Goal: Information Seeking & Learning: Check status

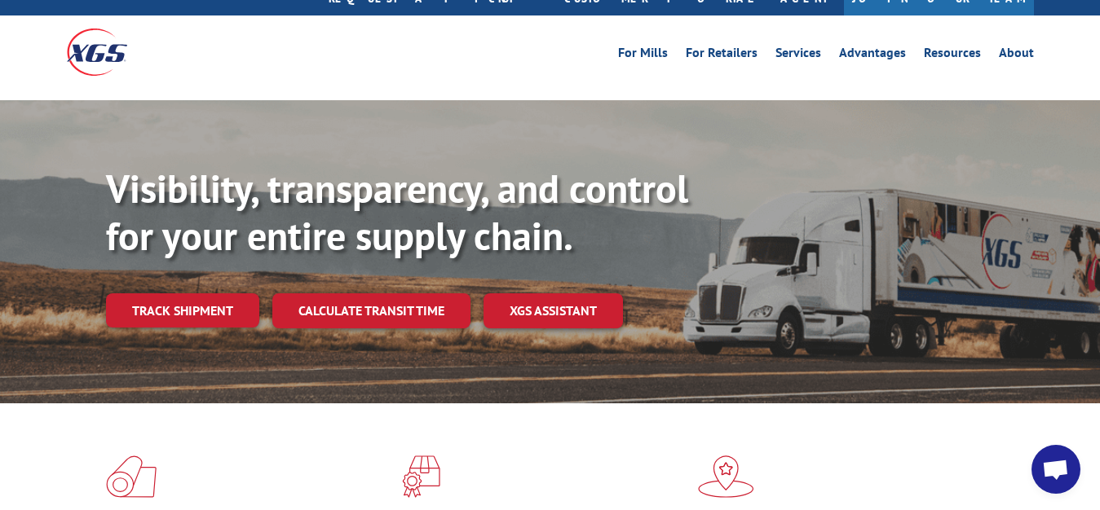
scroll to position [83, 0]
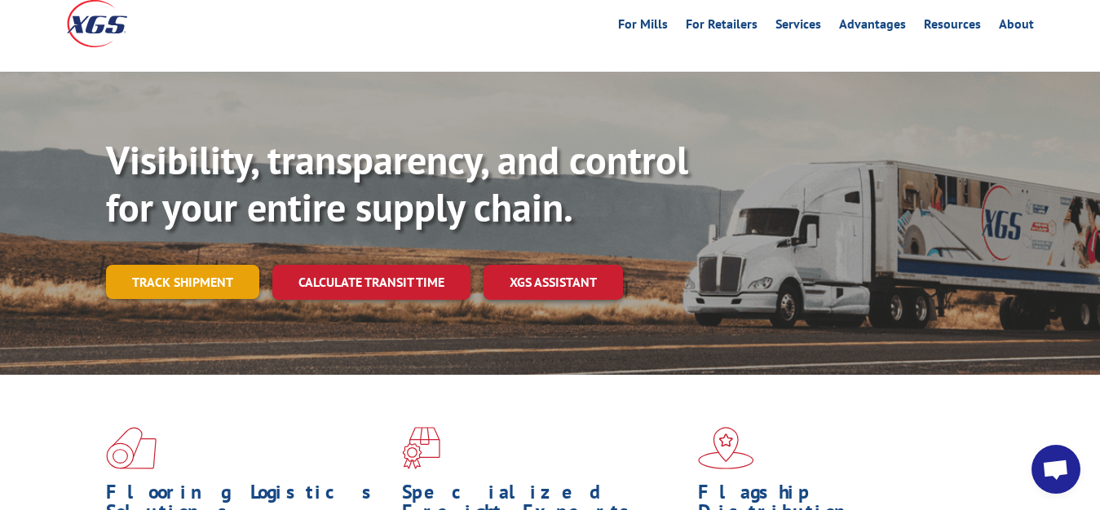
drag, startPoint x: 210, startPoint y: 236, endPoint x: 217, endPoint y: 232, distance: 8.4
click at [210, 265] on link "Track shipment" at bounding box center [182, 282] width 153 height 34
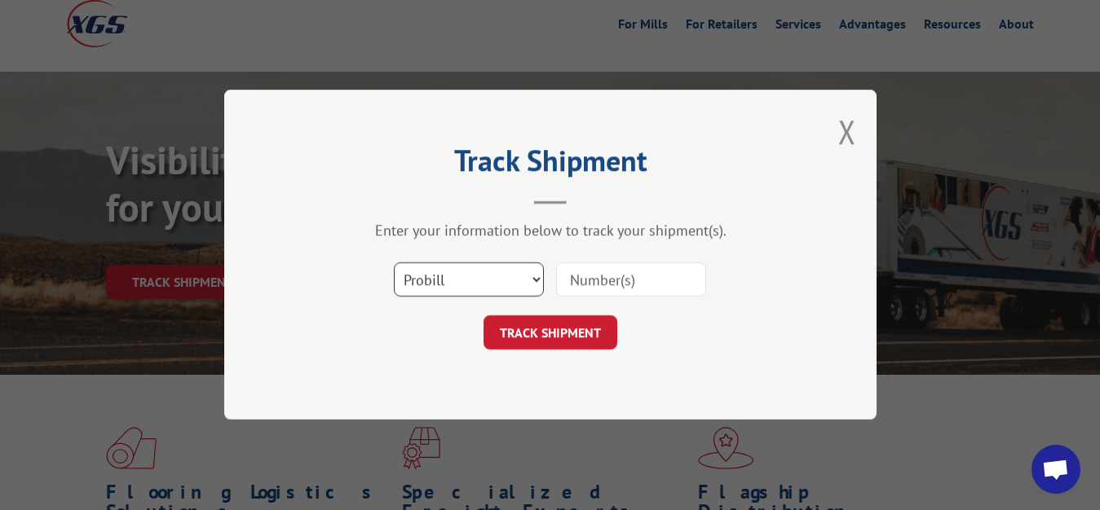
click at [394, 263] on select "Select category... Probill BOL PO" at bounding box center [469, 280] width 150 height 34
select select "bol"
click option "BOL" at bounding box center [0, 0] width 0 height 0
click at [581, 287] on input at bounding box center [631, 280] width 150 height 34
type input "6047065"
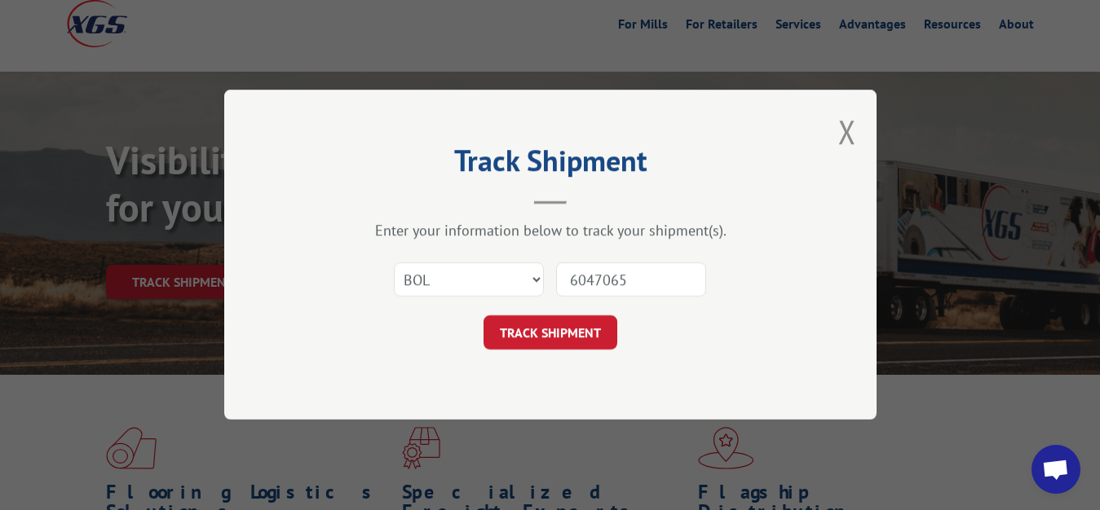
click button "TRACK SHIPMENT" at bounding box center [550, 333] width 134 height 34
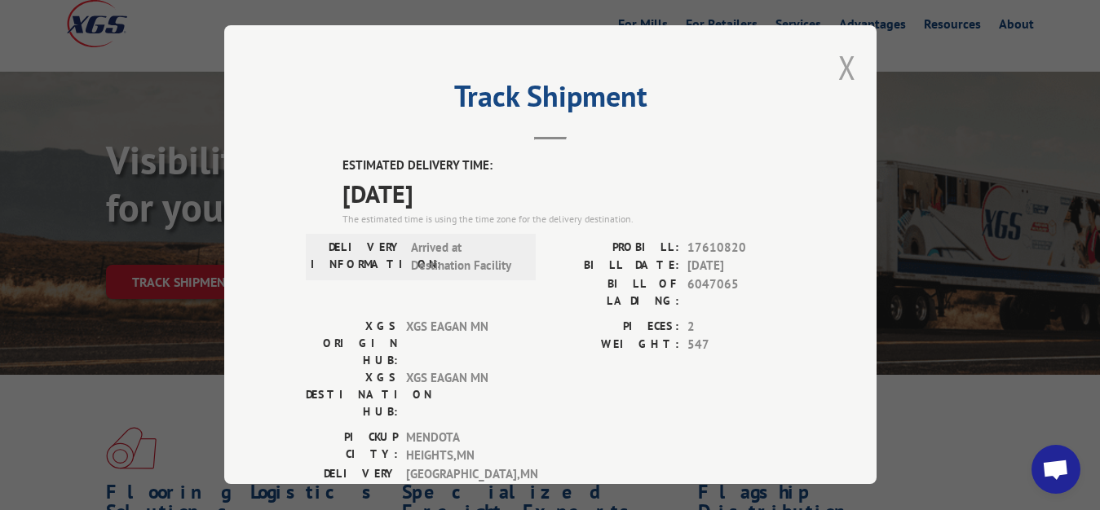
click at [840, 65] on button "Close modal" at bounding box center [847, 67] width 18 height 43
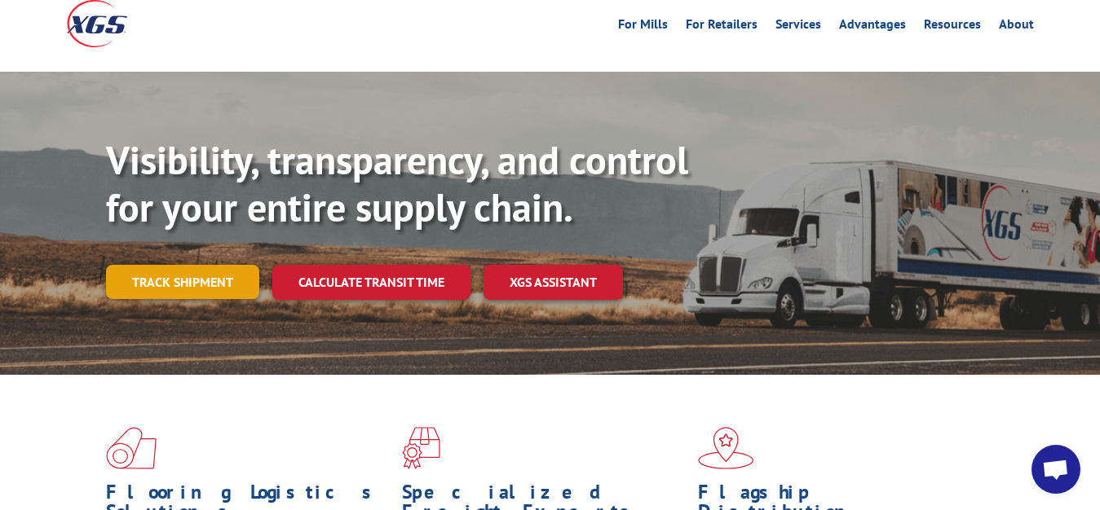
drag, startPoint x: 174, startPoint y: 229, endPoint x: 174, endPoint y: 241, distance: 12.2
click at [174, 230] on div "Visibility, transparency, and control for your entire supply chain. Track shipm…" at bounding box center [603, 250] width 994 height 227
click at [174, 265] on link "Track shipment" at bounding box center [182, 282] width 153 height 34
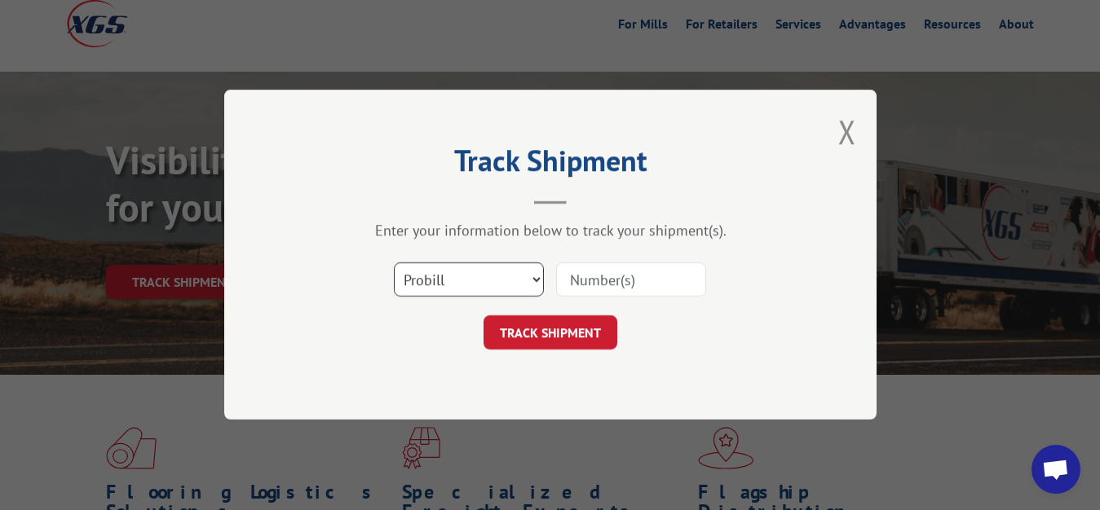
click at [394, 263] on select "Select category... Probill BOL PO" at bounding box center [469, 280] width 150 height 34
select select "bol"
click option "BOL" at bounding box center [0, 0] width 0 height 0
click at [580, 293] on input at bounding box center [631, 280] width 150 height 34
type input "6045886"
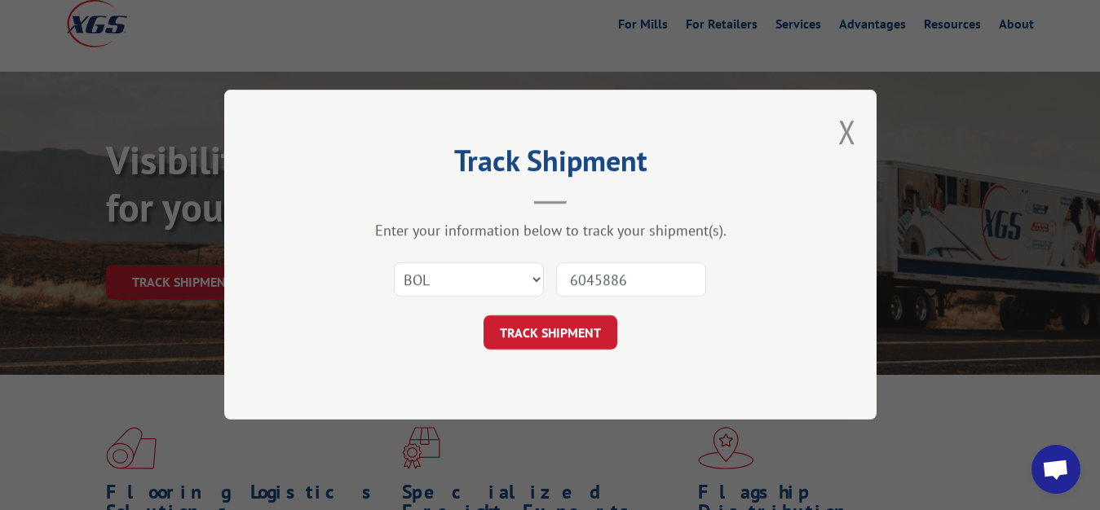
click button "TRACK SHIPMENT" at bounding box center [550, 333] width 134 height 34
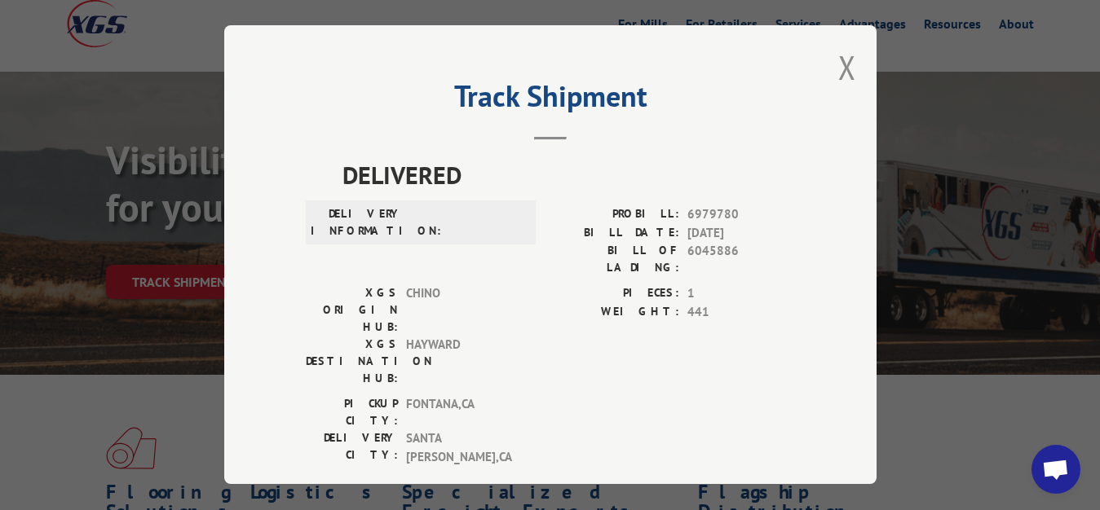
drag, startPoint x: 831, startPoint y: 68, endPoint x: 730, endPoint y: 111, distance: 109.9
click at [838, 69] on button "Close modal" at bounding box center [847, 67] width 18 height 43
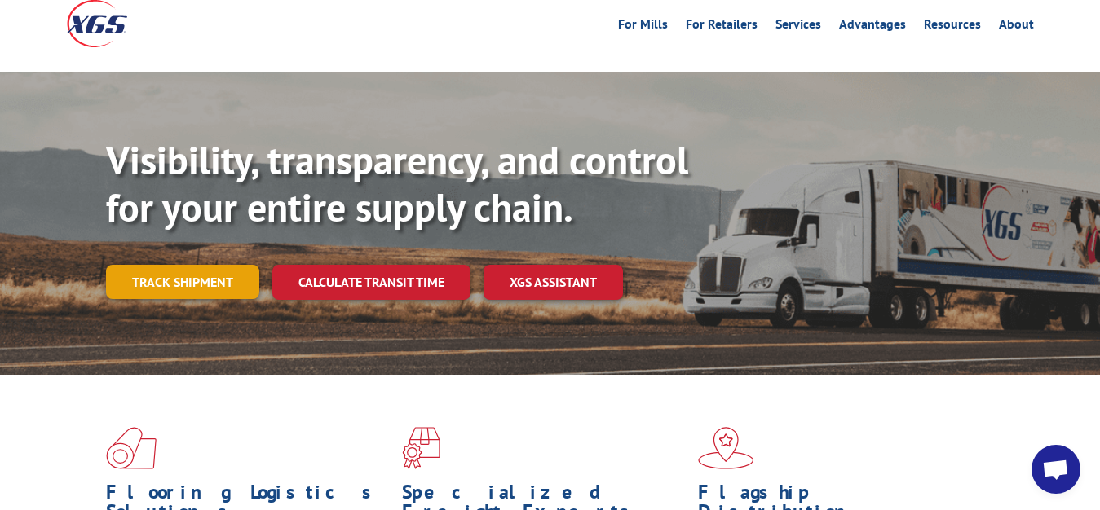
click at [125, 265] on link "Track shipment" at bounding box center [182, 282] width 153 height 34
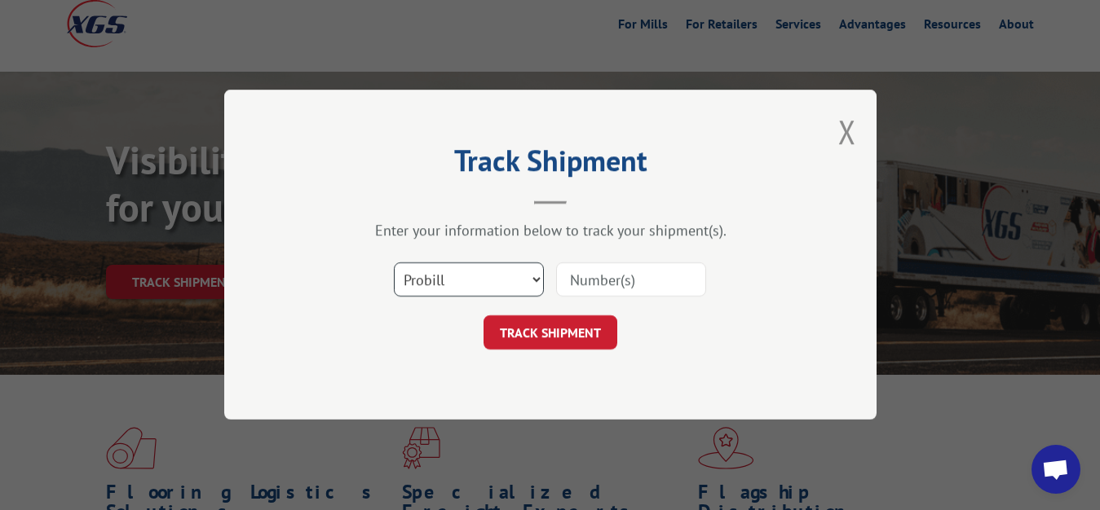
click at [394, 263] on select "Select category... Probill BOL PO" at bounding box center [469, 280] width 150 height 34
select select "bol"
click option "BOL" at bounding box center [0, 0] width 0 height 0
click at [585, 289] on input at bounding box center [631, 280] width 150 height 34
type input "6046074"
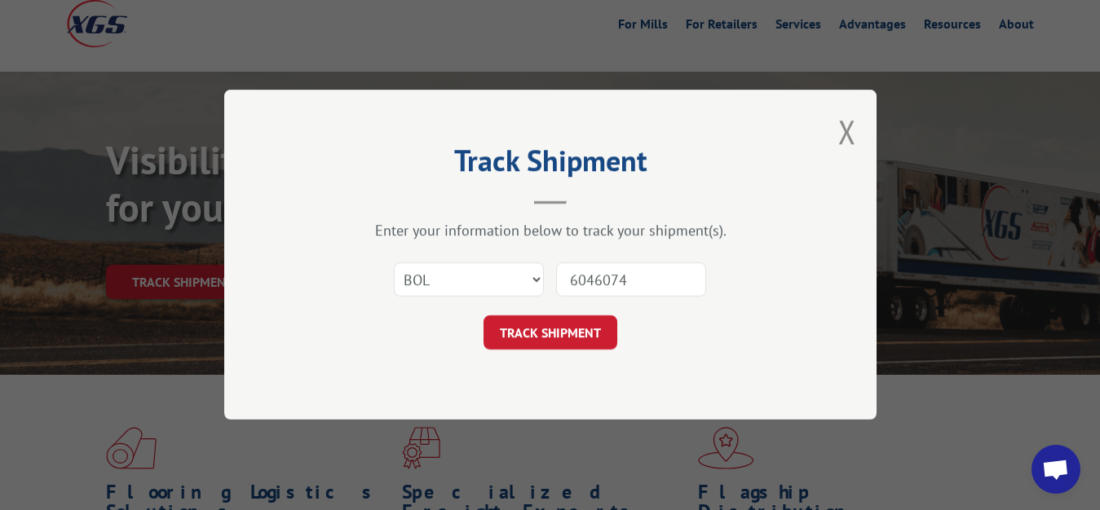
click button "TRACK SHIPMENT" at bounding box center [550, 333] width 134 height 34
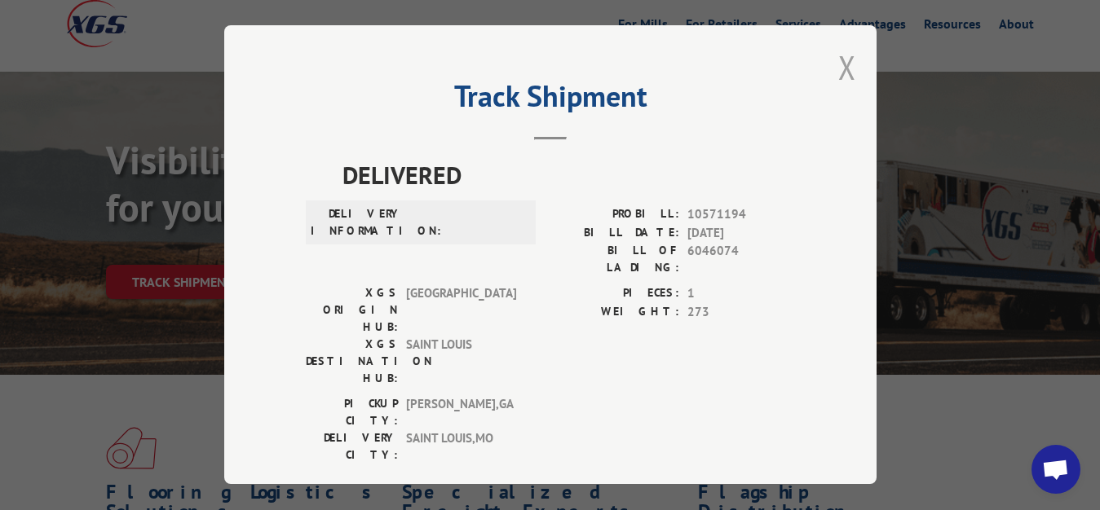
click at [838, 65] on button "Close modal" at bounding box center [847, 67] width 18 height 43
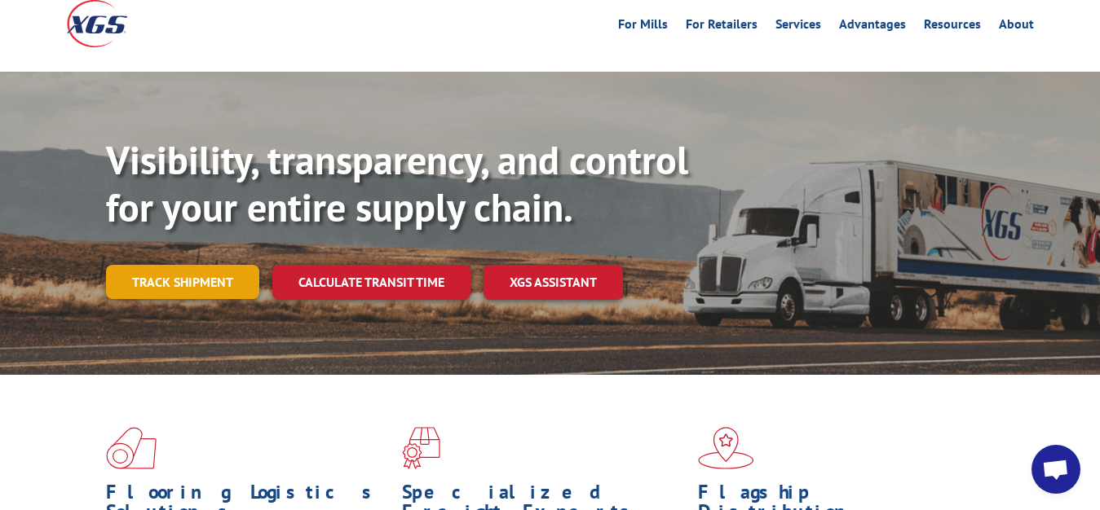
click at [210, 265] on link "Track shipment" at bounding box center [182, 282] width 153 height 34
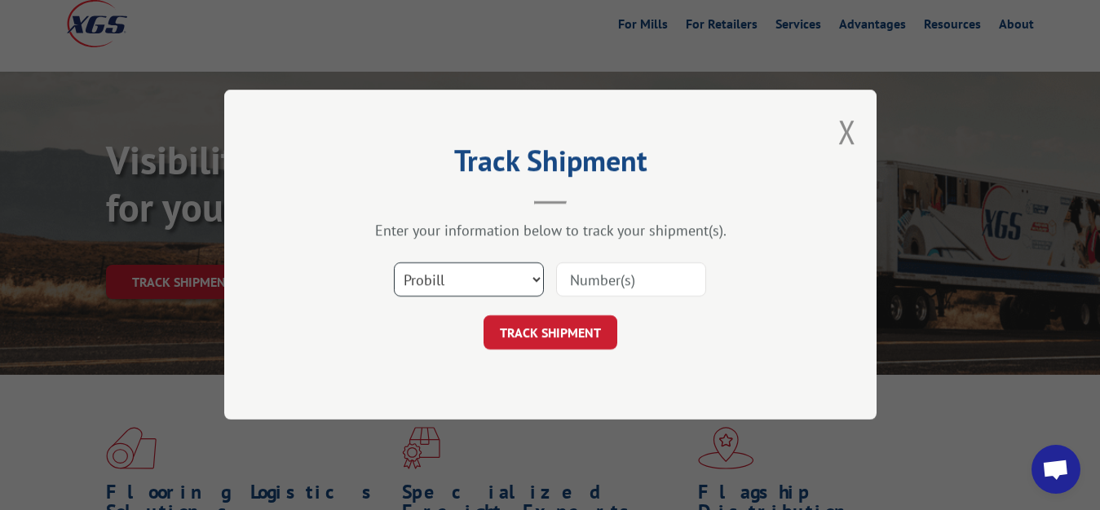
click at [394, 263] on select "Select category... Probill BOL PO" at bounding box center [469, 280] width 150 height 34
select select "bol"
click option "BOL" at bounding box center [0, 0] width 0 height 0
click at [615, 256] on div "Select category... Probill BOL PO" at bounding box center [550, 281] width 489 height 54
drag, startPoint x: 585, startPoint y: 270, endPoint x: 617, endPoint y: 191, distance: 85.2
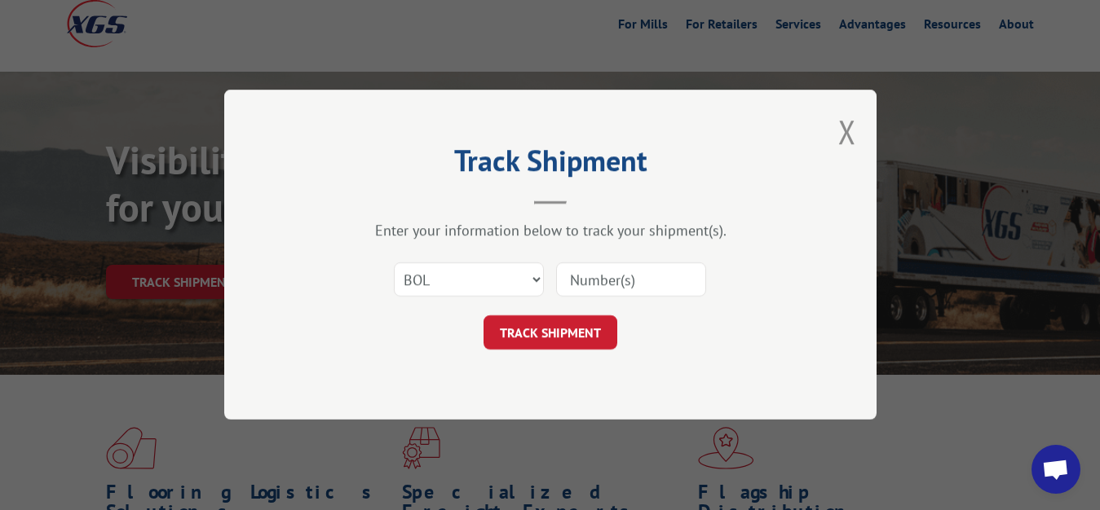
click at [585, 269] on input at bounding box center [631, 280] width 150 height 34
type input "6046073"
click button "TRACK SHIPMENT" at bounding box center [550, 333] width 134 height 34
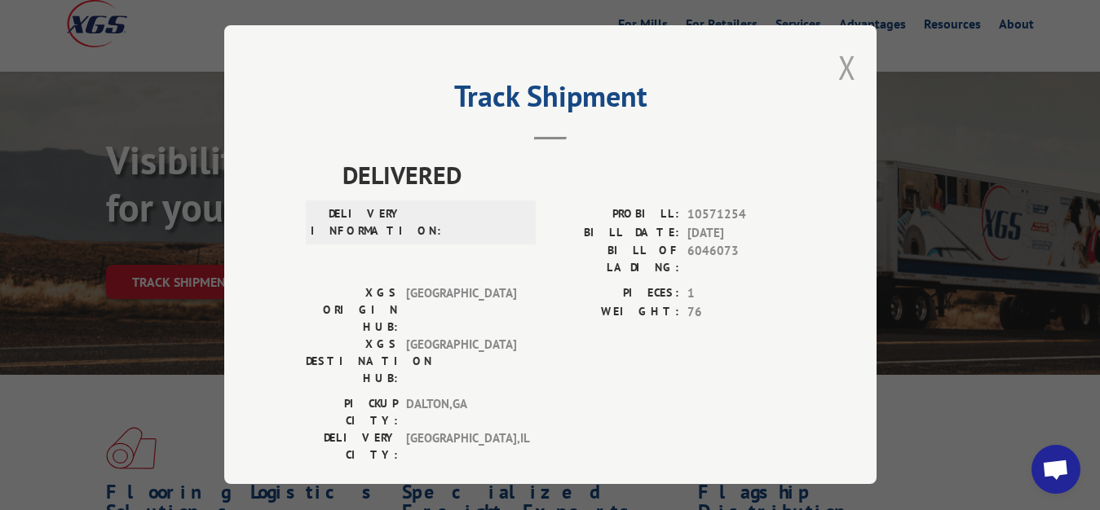
click at [838, 62] on button "Close modal" at bounding box center [847, 67] width 18 height 43
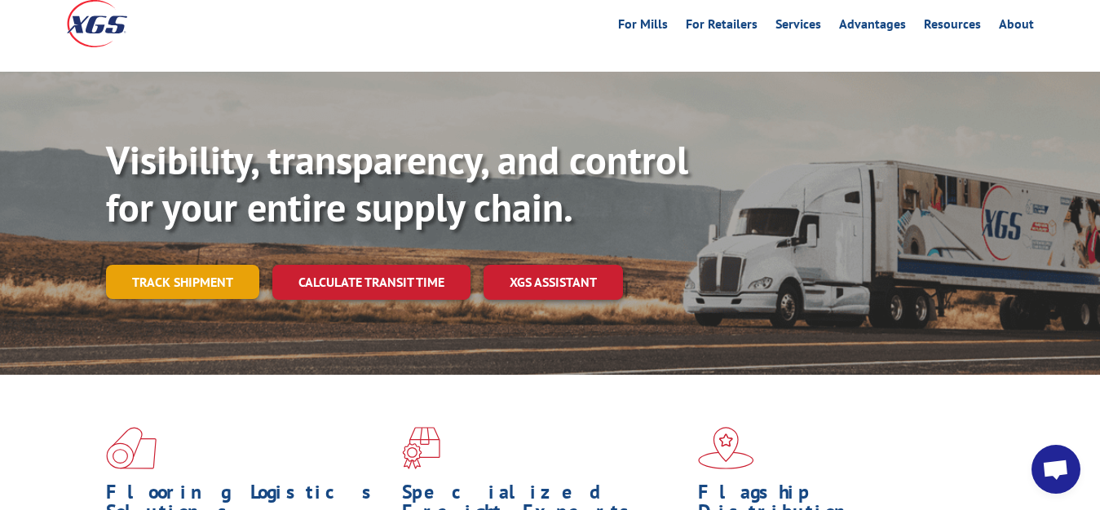
click at [179, 265] on link "Track shipment" at bounding box center [182, 282] width 153 height 34
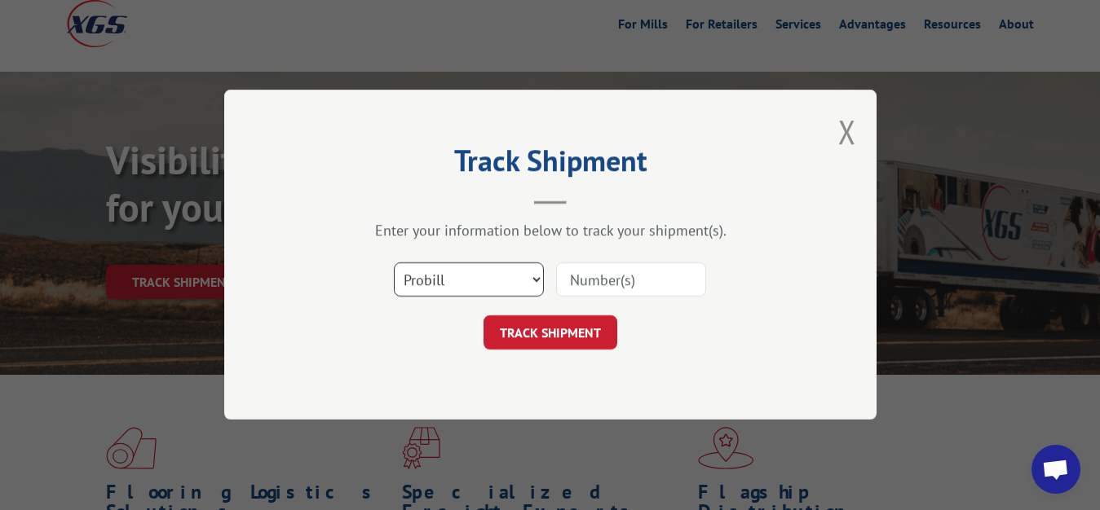
click at [394, 263] on select "Select category... Probill BOL PO" at bounding box center [469, 280] width 150 height 34
select select "bol"
click option "BOL" at bounding box center [0, 0] width 0 height 0
click at [604, 303] on div "Select category... Probill BOL PO" at bounding box center [550, 281] width 489 height 54
click at [602, 280] on input at bounding box center [631, 280] width 150 height 34
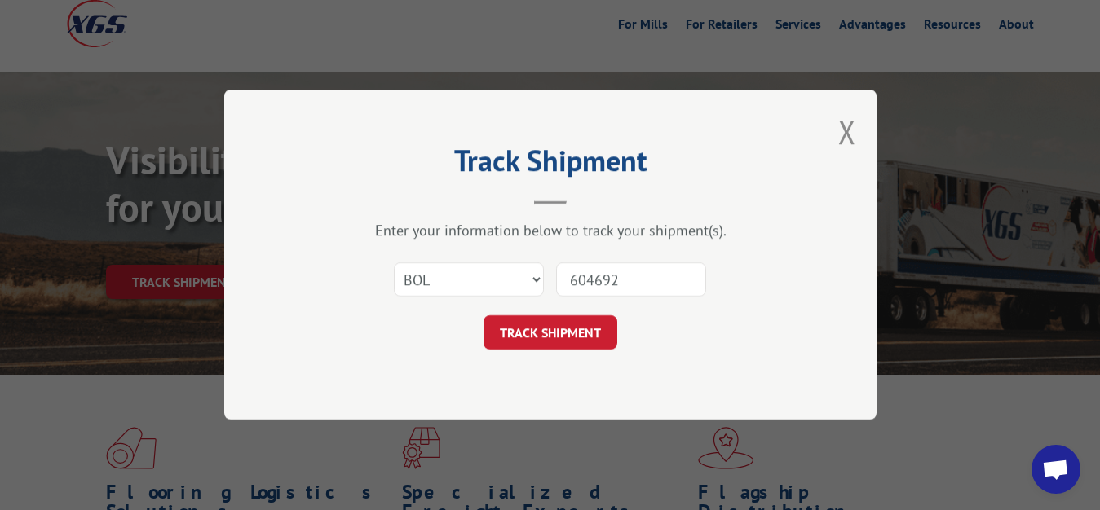
type input "6046927"
click button "TRACK SHIPMENT" at bounding box center [550, 333] width 134 height 34
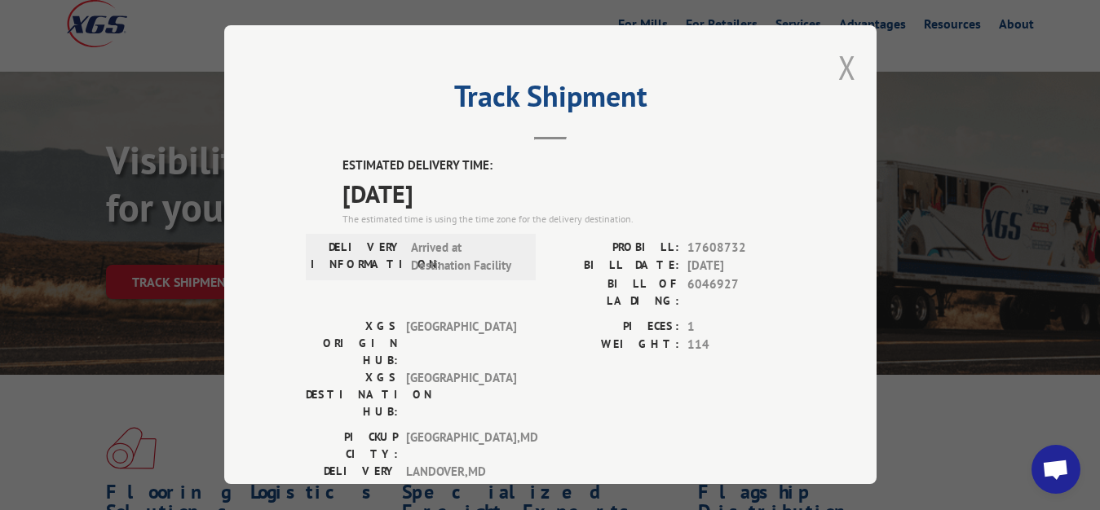
click at [838, 60] on button "Close modal" at bounding box center [847, 67] width 18 height 43
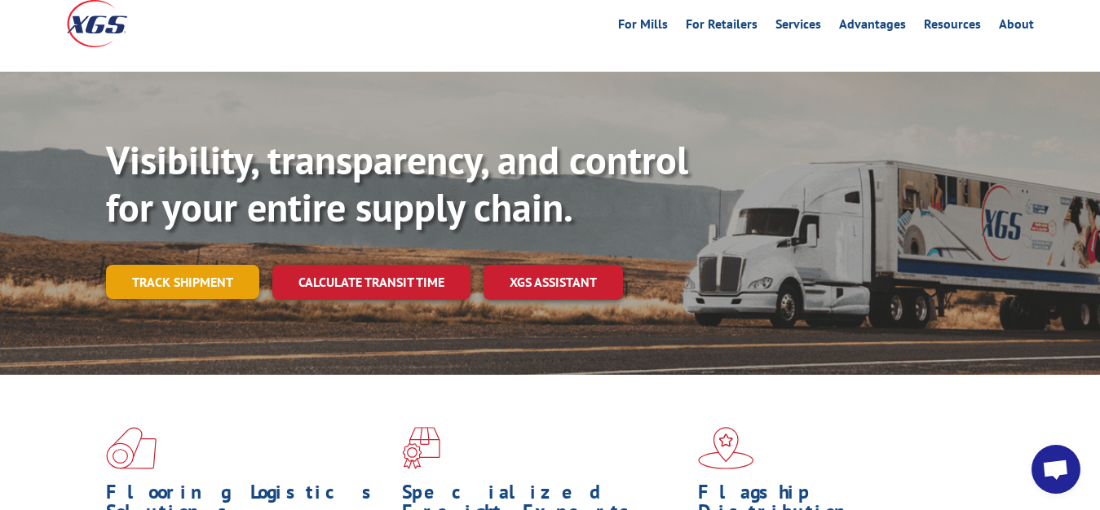
click at [152, 265] on link "Track shipment" at bounding box center [182, 282] width 153 height 34
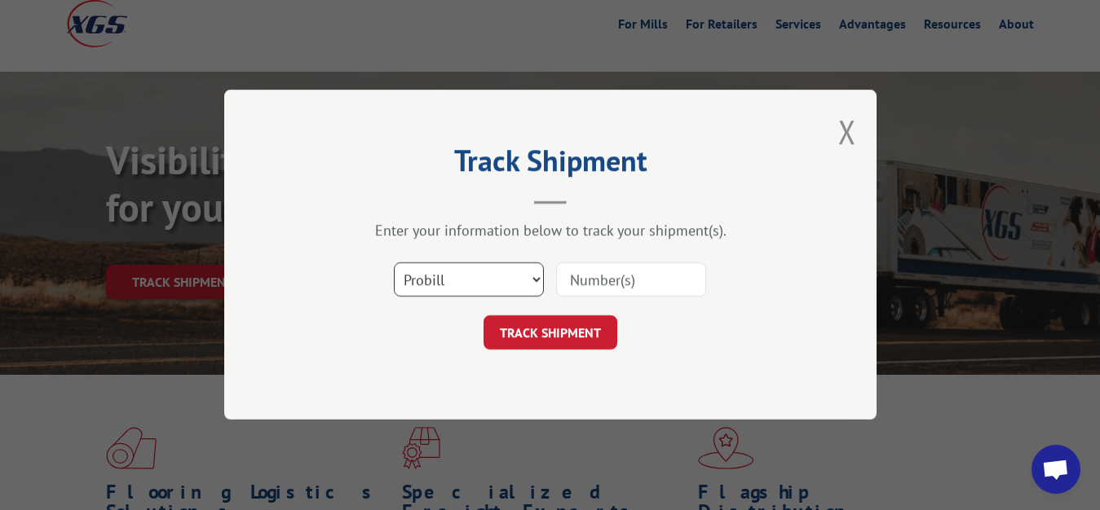
click at [394, 263] on select "Select category... Probill BOL PO" at bounding box center [469, 280] width 150 height 34
select select "bol"
click option "BOL" at bounding box center [0, 0] width 0 height 0
click at [598, 277] on input at bounding box center [631, 280] width 150 height 34
type input "6046230"
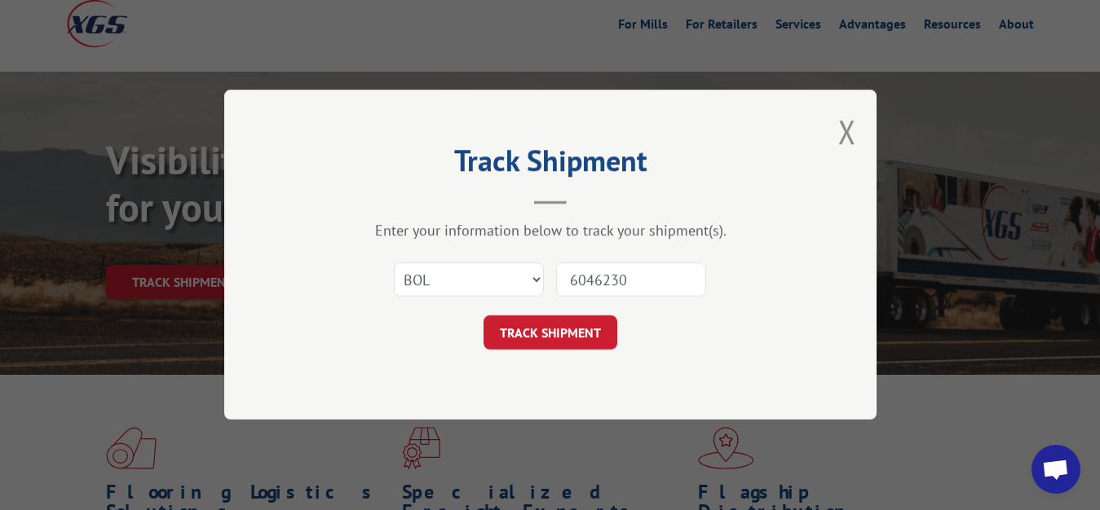
click button "TRACK SHIPMENT" at bounding box center [550, 333] width 134 height 34
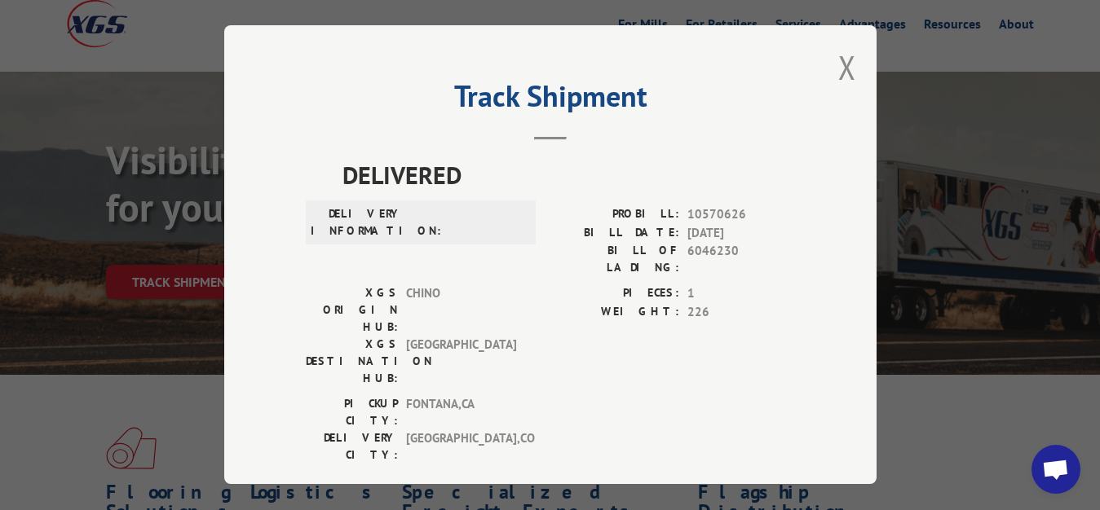
drag, startPoint x: 834, startPoint y: 51, endPoint x: 728, endPoint y: 146, distance: 142.0
click at [838, 52] on button "Close modal" at bounding box center [847, 67] width 18 height 43
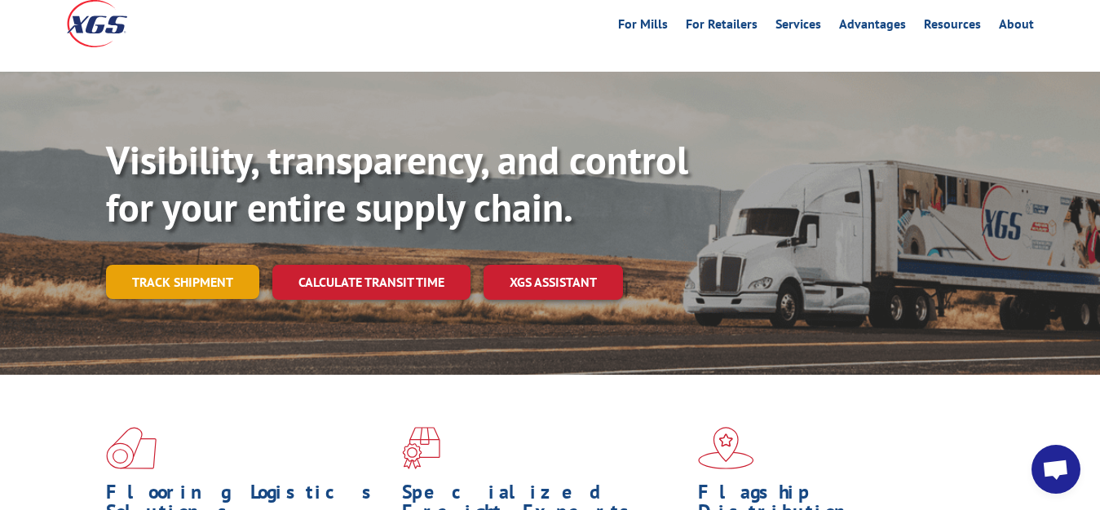
click at [165, 265] on link "Track shipment" at bounding box center [182, 282] width 153 height 34
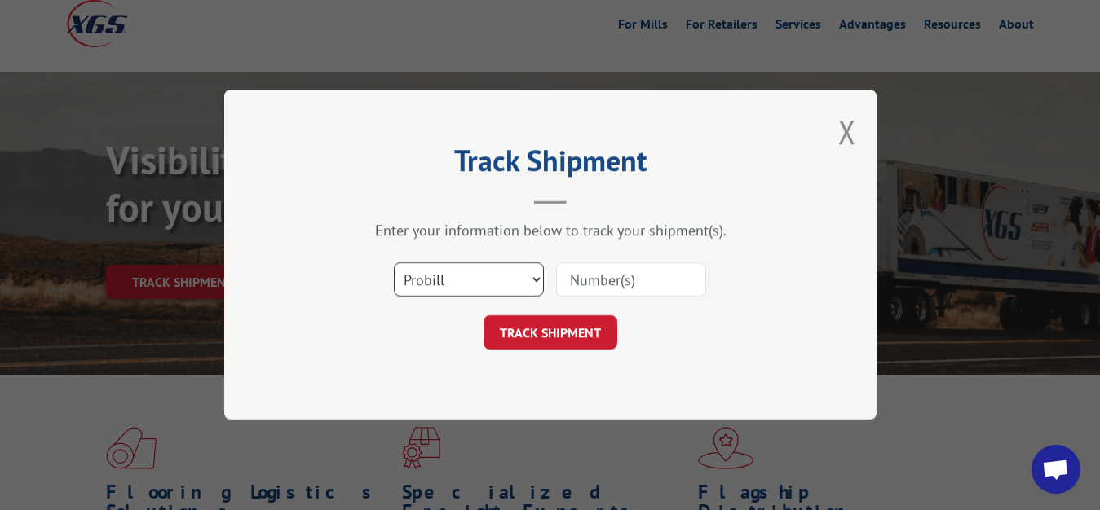
click at [394, 263] on select "Select category... Probill BOL PO" at bounding box center [469, 280] width 150 height 34
select select "bol"
click option "BOL" at bounding box center [0, 0] width 0 height 0
click at [604, 265] on input at bounding box center [631, 280] width 150 height 34
type input "6046231"
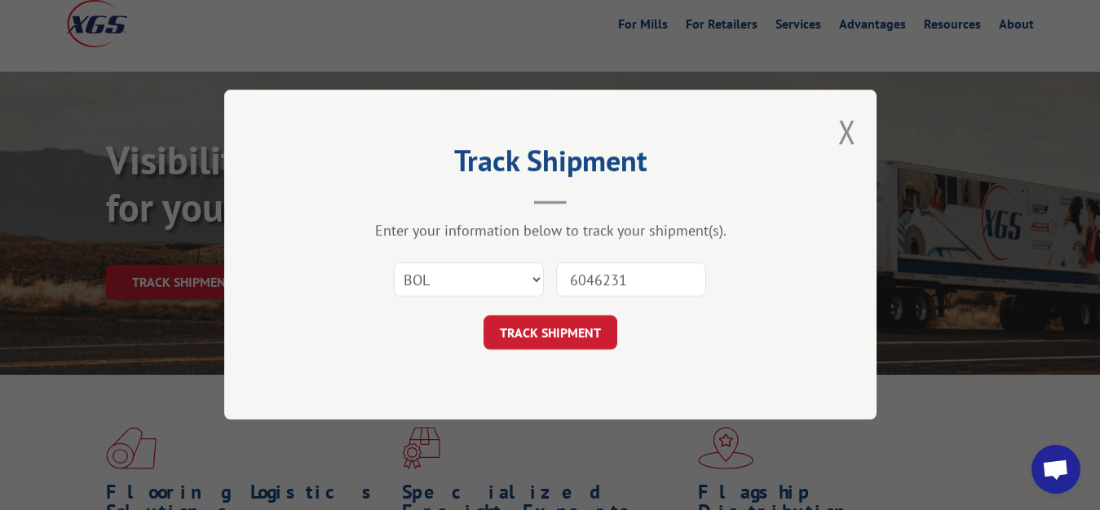
click button "TRACK SHIPMENT" at bounding box center [550, 333] width 134 height 34
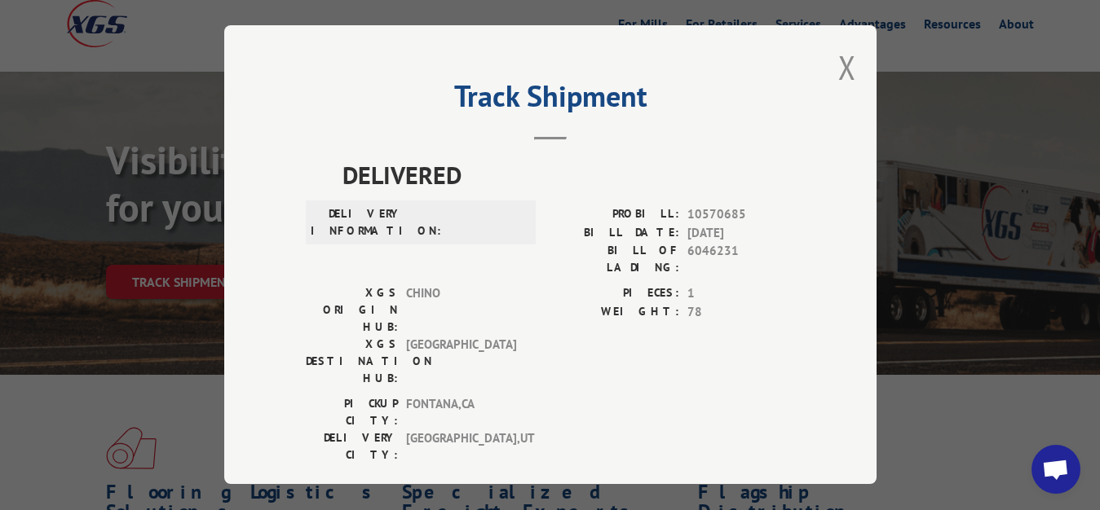
drag, startPoint x: 827, startPoint y: 61, endPoint x: 603, endPoint y: 167, distance: 248.0
click at [838, 66] on button "Close modal" at bounding box center [847, 67] width 18 height 43
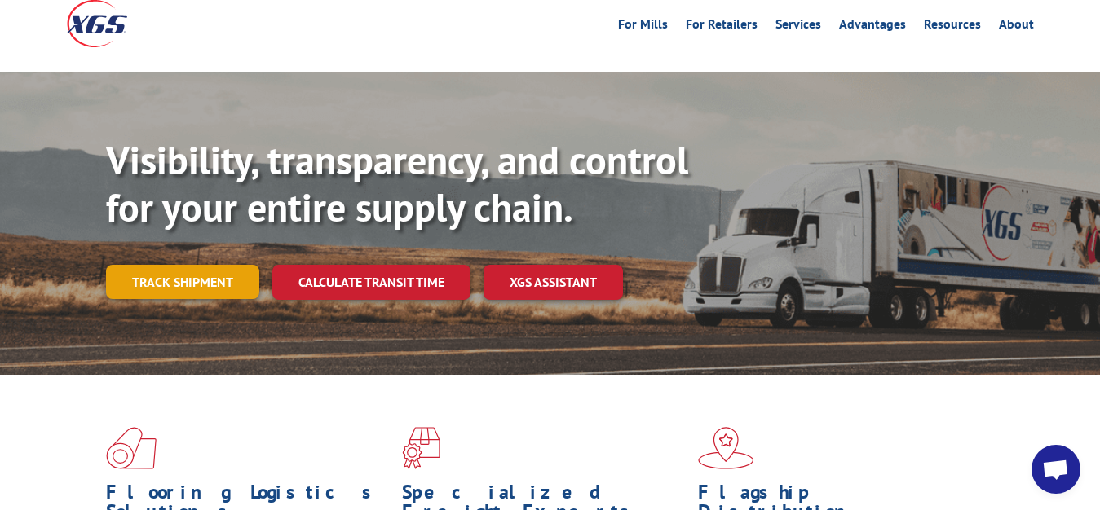
click at [168, 265] on link "Track shipment" at bounding box center [182, 282] width 153 height 34
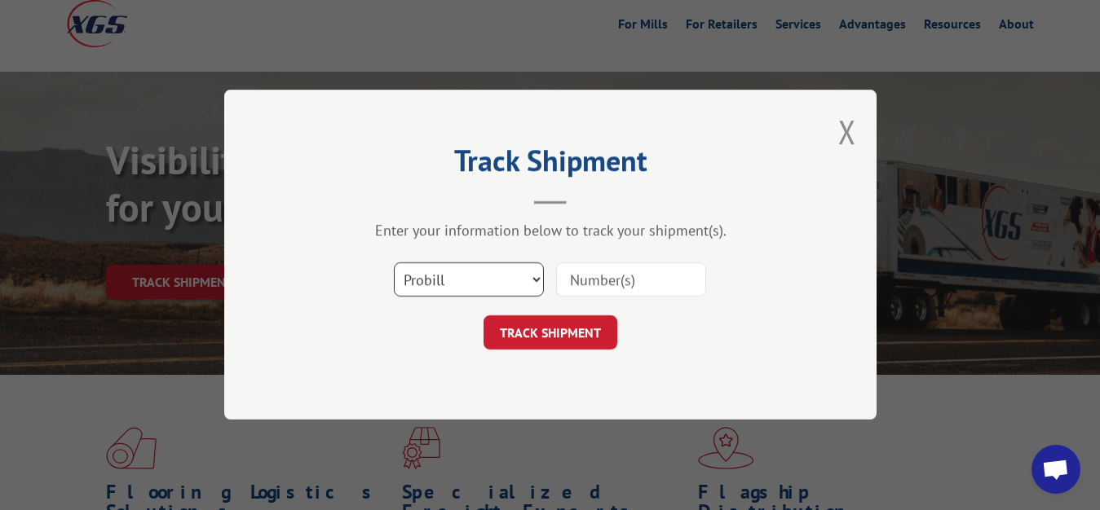
click at [394, 263] on select "Select category... Probill BOL PO" at bounding box center [469, 280] width 150 height 34
select select "bol"
click option "BOL" at bounding box center [0, 0] width 0 height 0
click at [583, 278] on input at bounding box center [631, 280] width 150 height 34
type input "6046689"
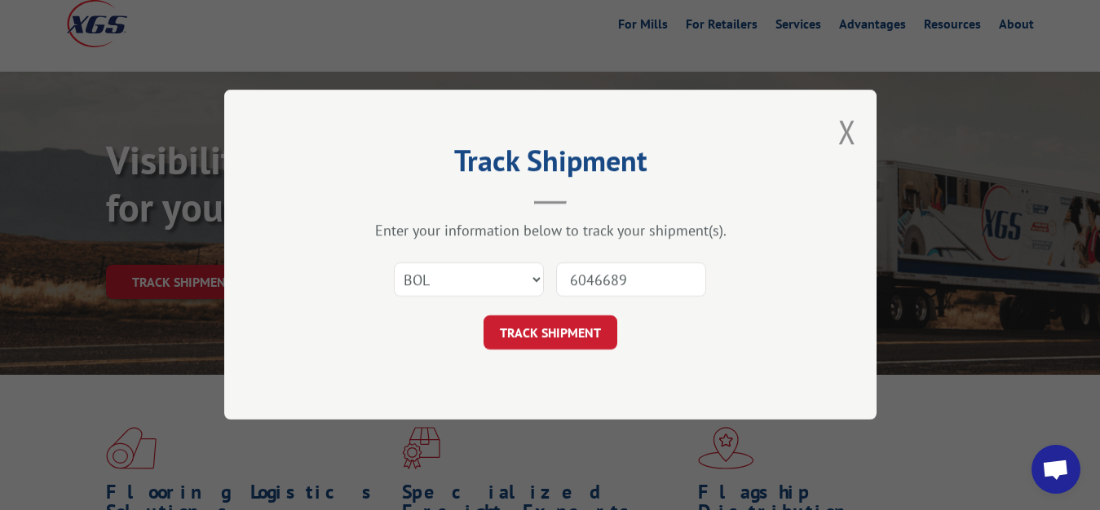
click button "TRACK SHIPMENT" at bounding box center [550, 333] width 134 height 34
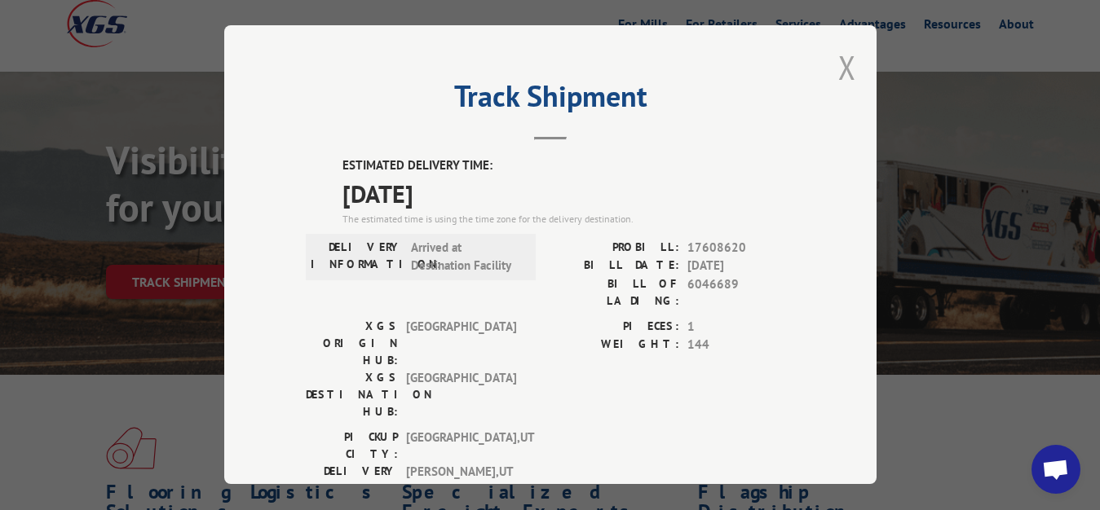
click at [838, 66] on button "Close modal" at bounding box center [847, 67] width 18 height 43
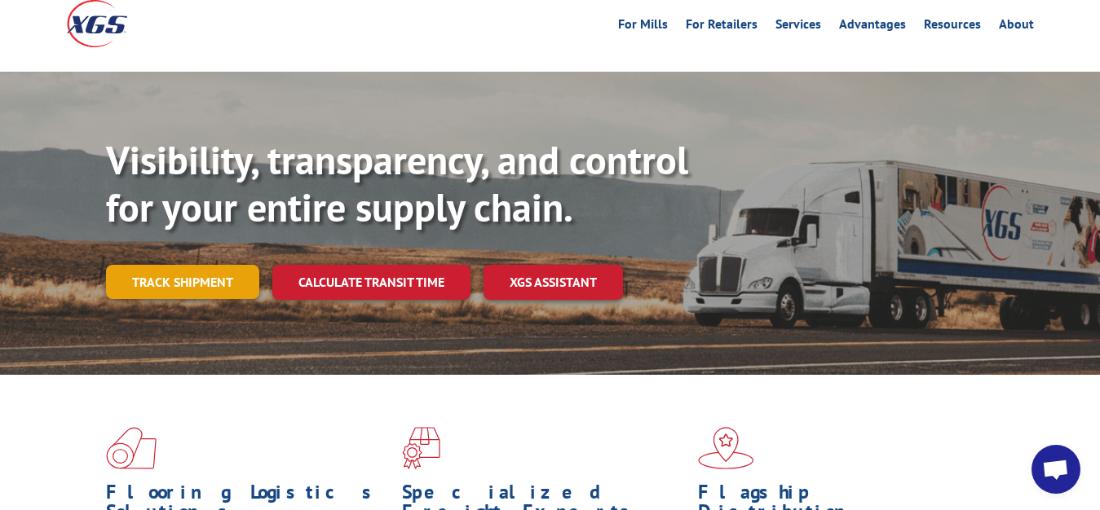
click at [127, 265] on link "Track shipment" at bounding box center [182, 282] width 153 height 34
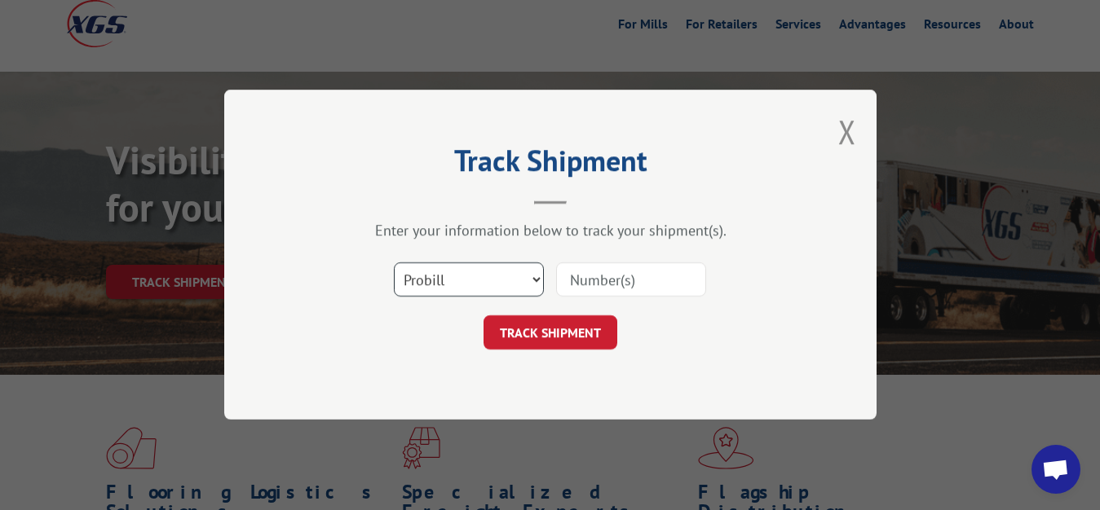
click at [394, 263] on select "Select category... Probill BOL PO" at bounding box center [469, 280] width 150 height 34
select select "bol"
click option "BOL" at bounding box center [0, 0] width 0 height 0
click at [604, 271] on input at bounding box center [631, 280] width 150 height 34
type input "6046690"
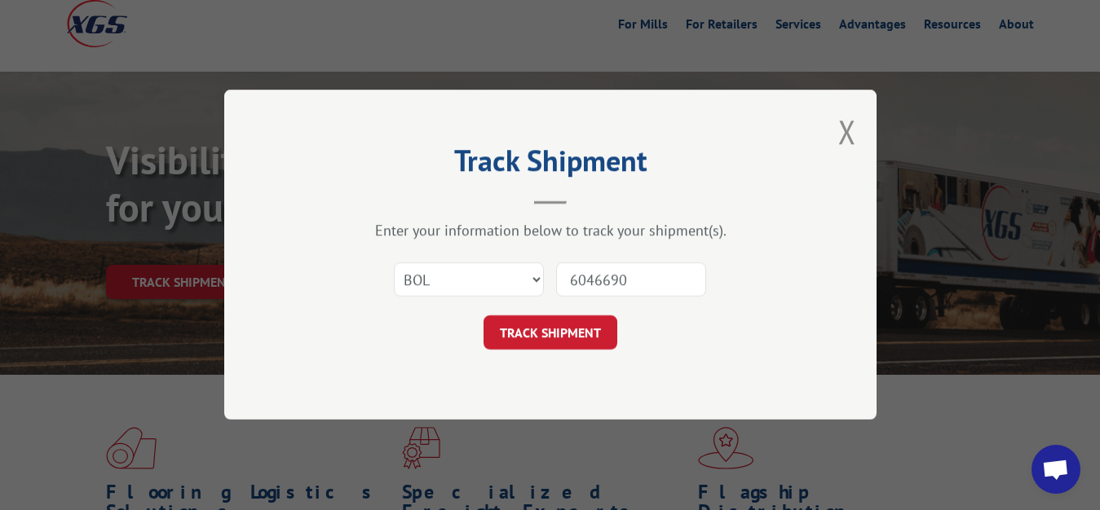
click button "TRACK SHIPMENT" at bounding box center [550, 333] width 134 height 34
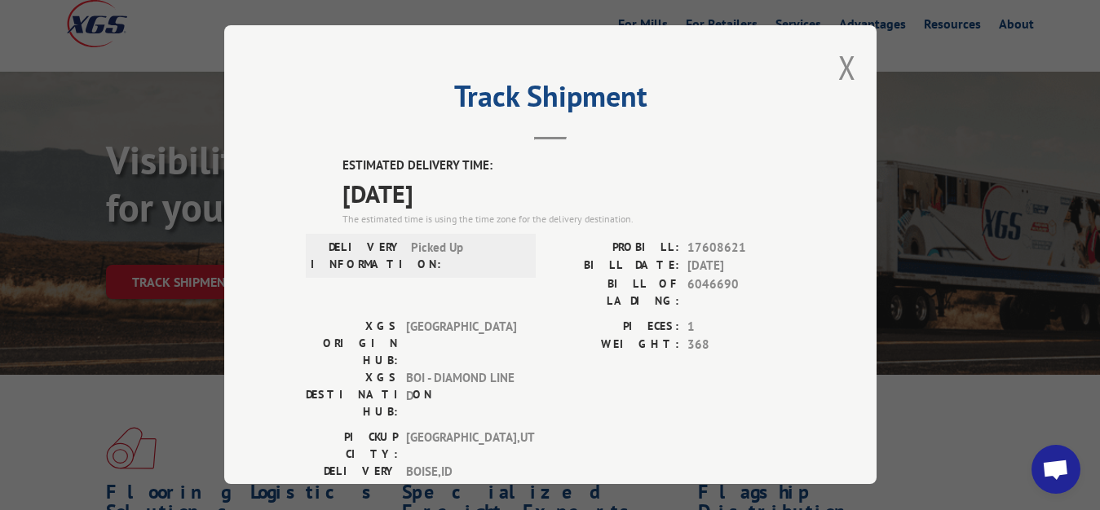
drag, startPoint x: 828, startPoint y: 57, endPoint x: 452, endPoint y: 148, distance: 386.5
click at [824, 62] on div "Track Shipment ESTIMATED DELIVERY TIME: [DATE] The estimated time is using the …" at bounding box center [550, 254] width 652 height 459
click at [838, 58] on button "Close modal" at bounding box center [847, 67] width 18 height 43
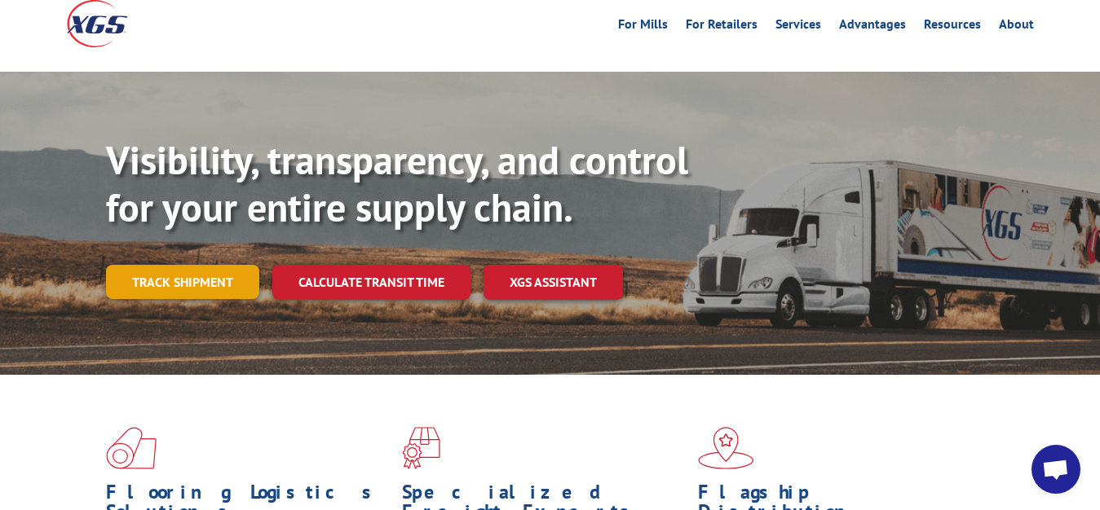
click at [153, 265] on link "Track shipment" at bounding box center [182, 282] width 153 height 34
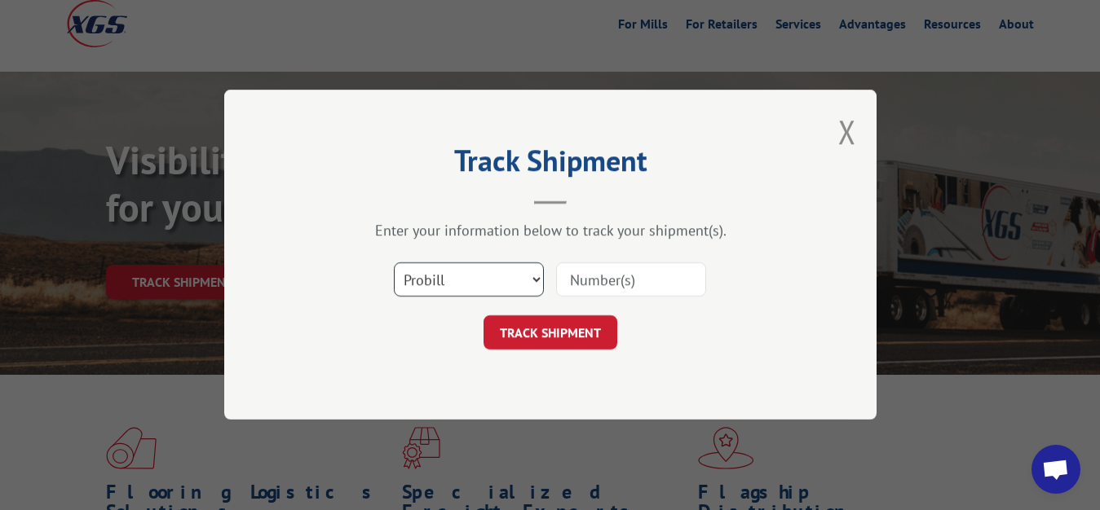
click at [394, 263] on select "Select category... Probill BOL PO" at bounding box center [469, 280] width 150 height 34
select select "bol"
click option "BOL" at bounding box center [0, 0] width 0 height 0
drag, startPoint x: 572, startPoint y: 277, endPoint x: 629, endPoint y: 206, distance: 91.0
click at [597, 263] on input at bounding box center [631, 280] width 150 height 34
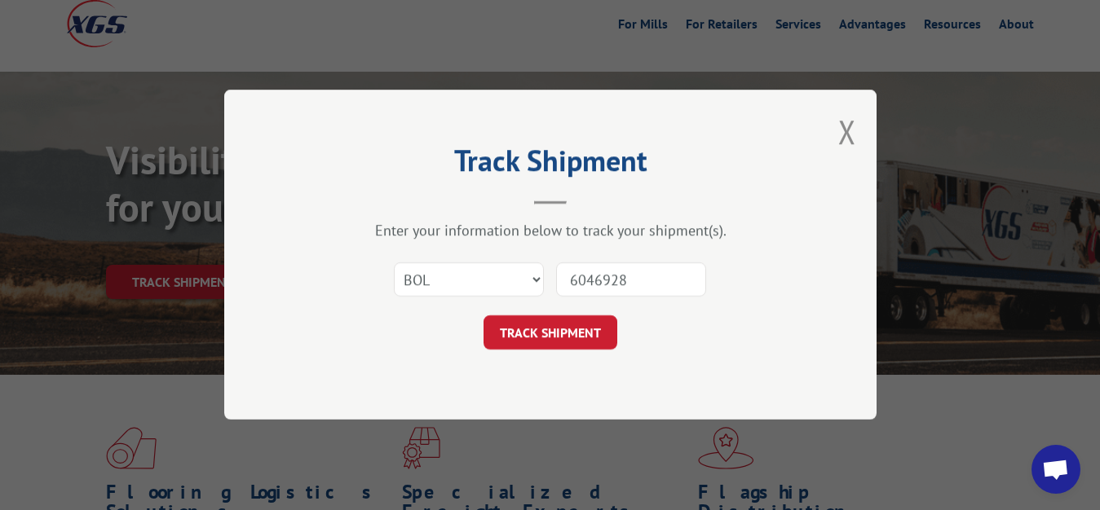
type input "6046928"
click button "TRACK SHIPMENT" at bounding box center [550, 333] width 134 height 34
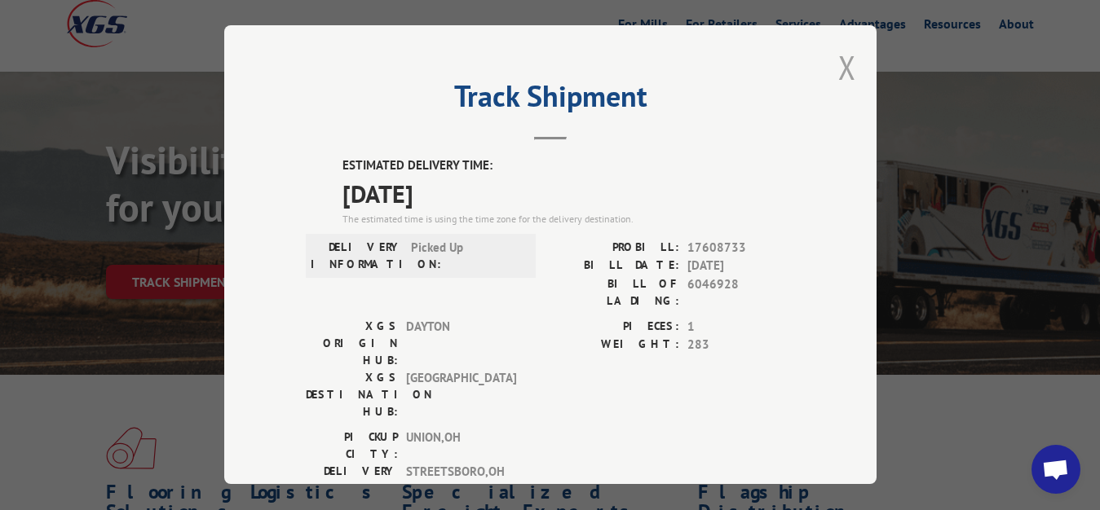
click at [839, 65] on button "Close modal" at bounding box center [847, 67] width 18 height 43
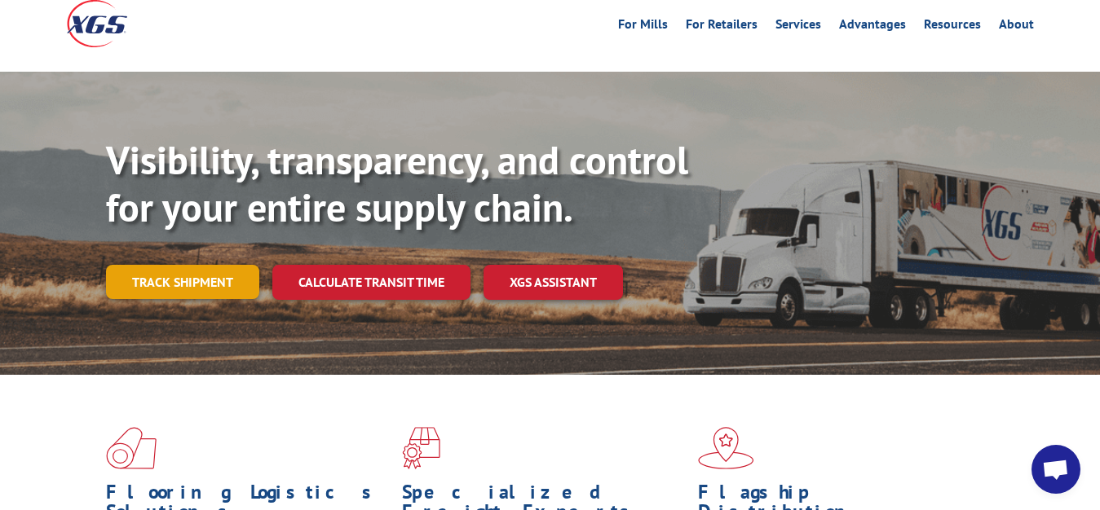
click at [142, 265] on link "Track shipment" at bounding box center [182, 282] width 153 height 34
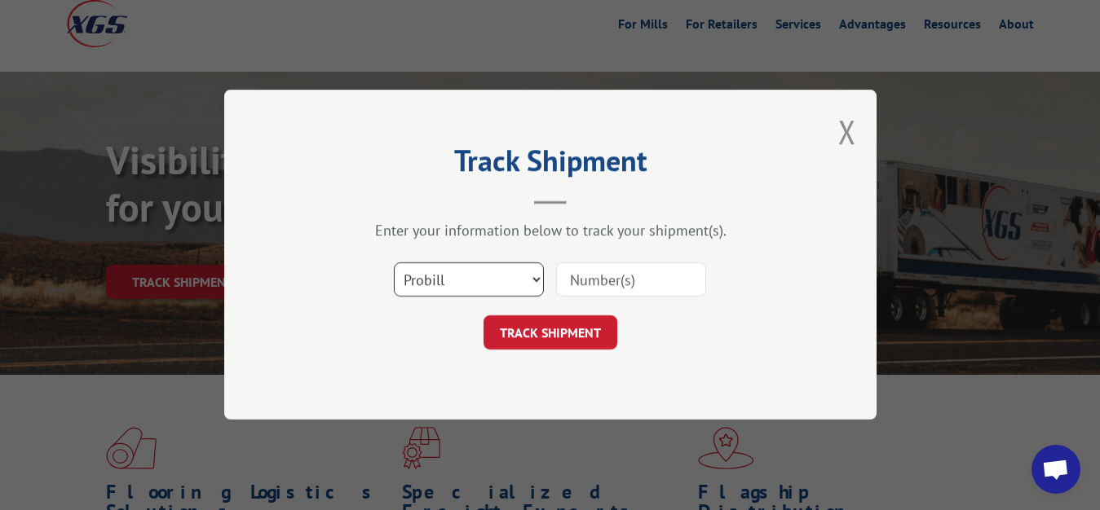
click at [394, 263] on select "Select category... Probill BOL PO" at bounding box center [469, 280] width 150 height 34
select select "bol"
click option "BOL" at bounding box center [0, 0] width 0 height 0
drag, startPoint x: 594, startPoint y: 280, endPoint x: 614, endPoint y: 249, distance: 37.3
click at [600, 276] on input at bounding box center [631, 280] width 150 height 34
